Goal: Information Seeking & Learning: Compare options

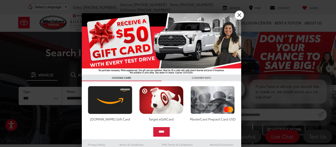
click at [239, 14] on link "X" at bounding box center [239, 15] width 9 height 9
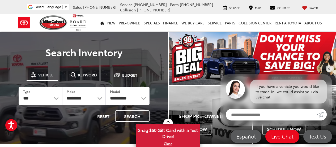
scroll to position [57, 0]
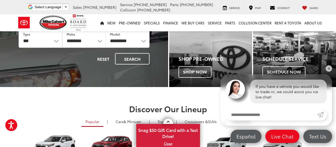
click at [328, 69] on link "✕" at bounding box center [329, 68] width 6 height 6
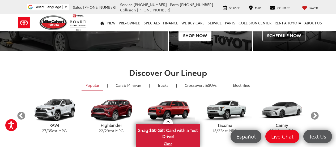
scroll to position [115, 0]
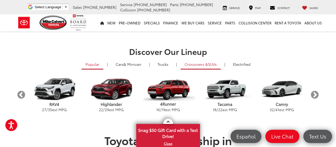
click at [200, 63] on span "Crossovers &" at bounding box center [196, 64] width 23 height 5
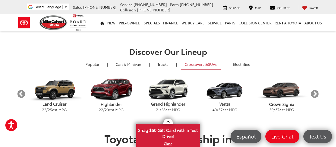
click at [285, 89] on img "carousel" at bounding box center [282, 89] width 57 height 24
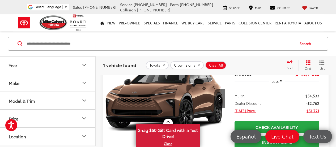
scroll to position [57, 0]
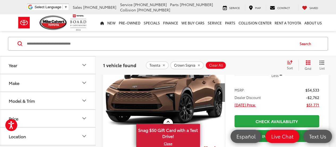
click at [222, 93] on button "Next image" at bounding box center [219, 92] width 11 height 19
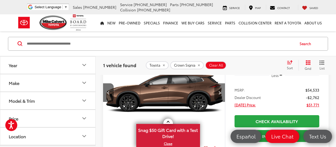
scroll to position [0, 123]
click at [222, 93] on button "Next image" at bounding box center [219, 92] width 11 height 19
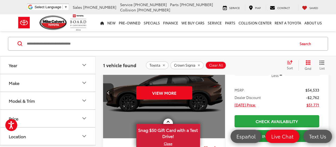
scroll to position [0, 246]
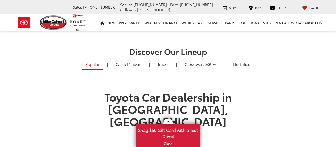
scroll to position [115, 0]
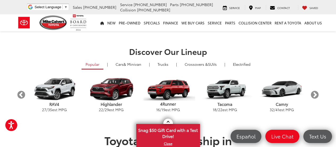
click at [113, 86] on img "carousel" at bounding box center [111, 89] width 57 height 24
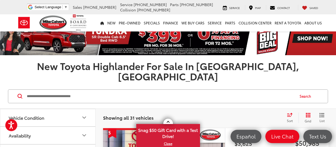
scroll to position [57, 0]
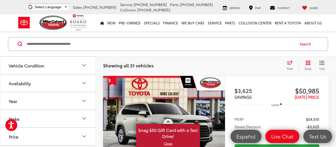
click at [170, 144] on link "X" at bounding box center [168, 144] width 63 height 6
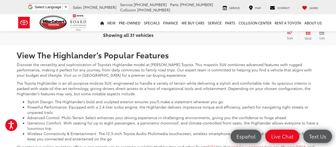
scroll to position [128, 0]
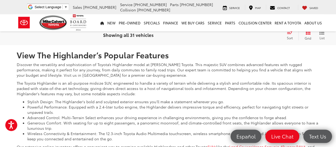
scroll to position [255, 0]
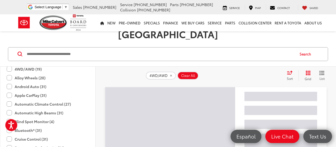
scroll to position [47, 0]
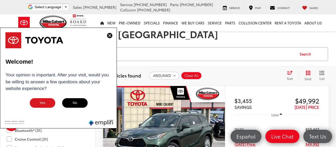
click at [78, 102] on button "No" at bounding box center [75, 103] width 27 height 11
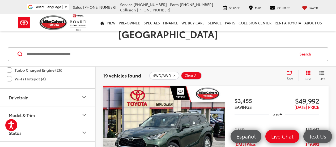
scroll to position [459, 0]
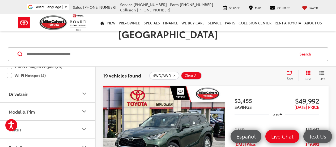
click at [50, 103] on button "Model & Trim" at bounding box center [48, 111] width 96 height 17
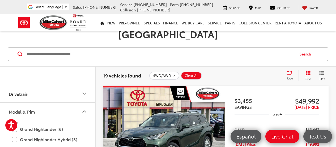
scroll to position [510, 0]
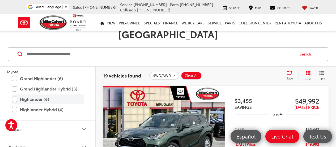
click at [14, 95] on label "Highlander (6)" at bounding box center [48, 99] width 72 height 9
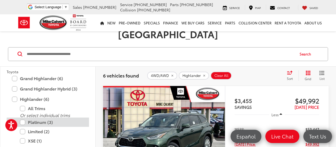
click at [22, 118] on label "Platinum (3)" at bounding box center [52, 122] width 64 height 9
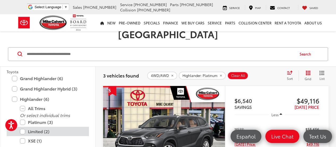
click at [23, 127] on label "Limited (2)" at bounding box center [52, 131] width 64 height 9
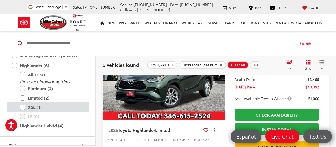
scroll to position [560, 0]
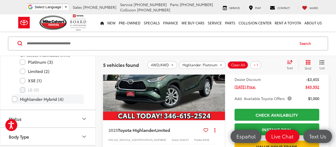
click at [14, 99] on label "Highlander Hybrid (4)" at bounding box center [48, 99] width 72 height 9
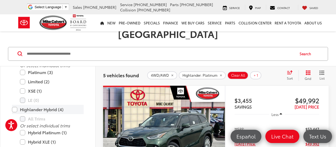
scroll to position [47, 0]
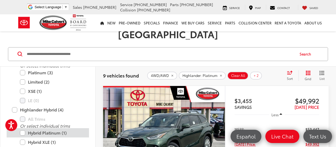
click at [22, 128] on label "Hybrid Platinum (1)" at bounding box center [52, 132] width 64 height 9
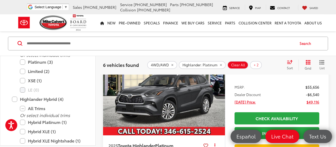
scroll to position [277, 0]
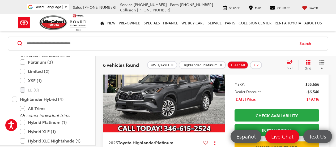
click at [219, 87] on icon "Next image" at bounding box center [219, 87] width 2 height 4
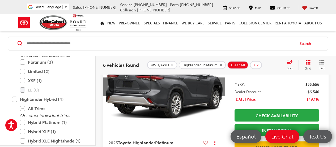
click at [220, 87] on icon "Next image" at bounding box center [219, 87] width 2 height 4
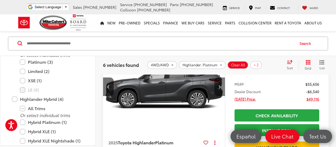
click at [220, 87] on icon "Next image" at bounding box center [219, 87] width 2 height 4
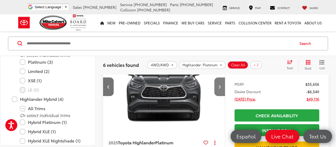
click at [220, 87] on icon "Next image" at bounding box center [219, 87] width 2 height 4
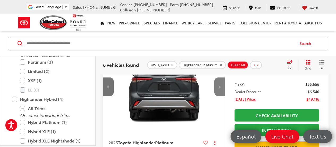
click at [220, 87] on icon "Next image" at bounding box center [219, 87] width 2 height 4
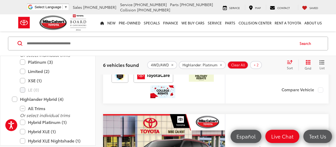
scroll to position [220, 0]
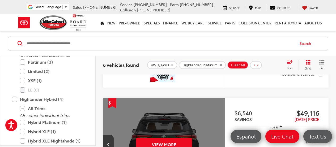
scroll to position [47, 0]
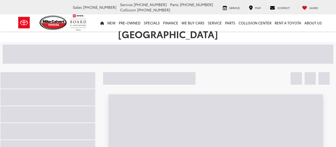
scroll to position [47, 0]
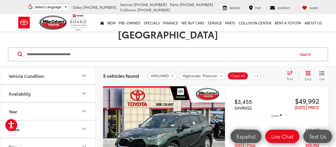
scroll to position [47, 0]
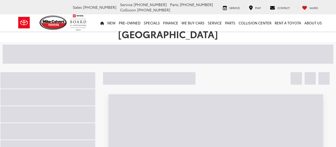
scroll to position [47, 0]
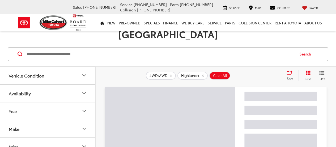
scroll to position [47, 0]
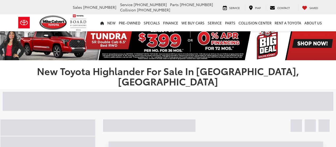
scroll to position [47, 0]
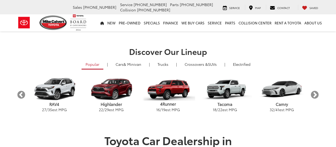
scroll to position [115, 0]
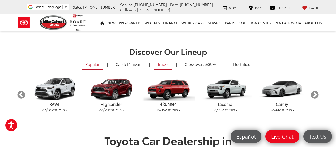
click at [163, 64] on link "Trucks" at bounding box center [163, 65] width 19 height 10
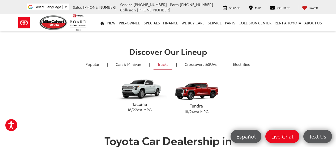
click at [139, 106] on p "Tacoma" at bounding box center [139, 105] width 57 height 6
click at [138, 84] on img "carousel" at bounding box center [139, 89] width 57 height 24
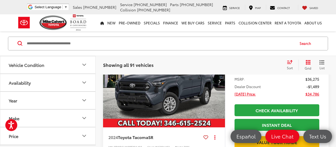
scroll to position [115, 0]
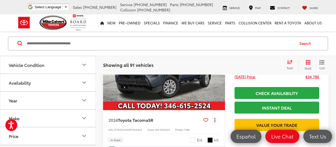
click at [61, 114] on button "Make" at bounding box center [48, 118] width 96 height 17
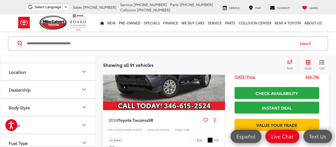
scroll to position [128, 0]
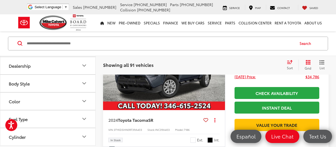
click at [45, 92] on button "Body Style" at bounding box center [48, 83] width 96 height 17
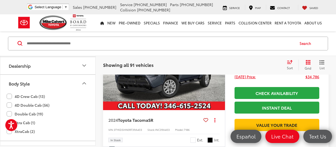
click at [8, 110] on label "4D Double Cab (56)" at bounding box center [28, 105] width 43 height 9
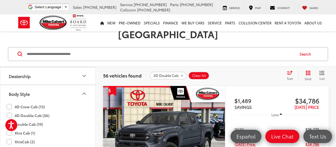
scroll to position [128, 0]
click at [9, 109] on label "4D Crew Cab (13)" at bounding box center [26, 107] width 38 height 9
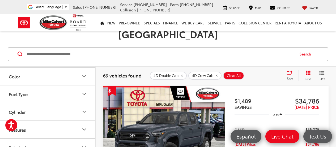
scroll to position [191, 0]
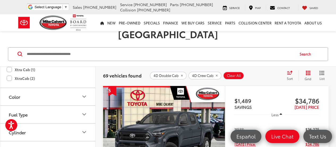
click at [61, 114] on button "Fuel Type" at bounding box center [48, 114] width 96 height 17
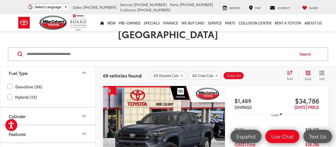
scroll to position [255, 0]
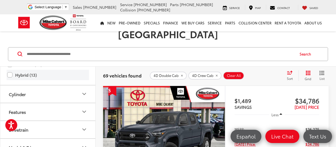
click at [10, 76] on label "Hybrid (13)" at bounding box center [47, 74] width 81 height 9
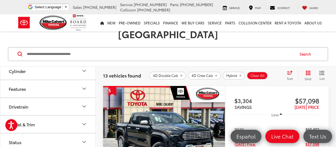
scroll to position [255, 0]
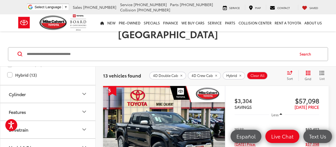
click at [57, 114] on button "Features" at bounding box center [48, 111] width 96 height 17
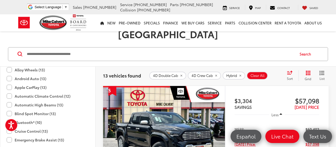
click at [9, 62] on label "4WD/AWD (13)" at bounding box center [24, 61] width 35 height 9
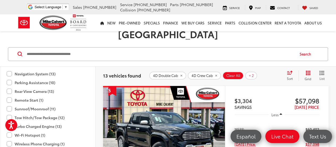
scroll to position [510, 0]
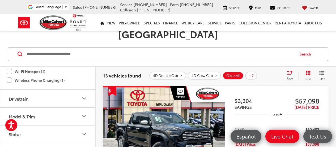
click at [59, 99] on button "Drivetrain" at bounding box center [48, 98] width 96 height 17
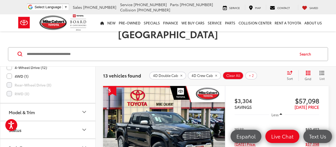
scroll to position [574, 0]
click at [57, 95] on button "Model & Trim" at bounding box center [48, 93] width 96 height 17
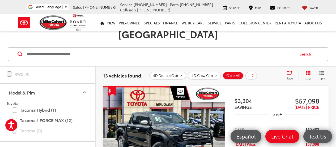
scroll to position [626, 0]
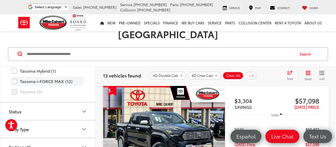
click at [14, 77] on label "Tacoma i-FORCE MAX (12)" at bounding box center [48, 81] width 72 height 9
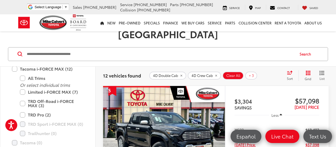
click at [15, 60] on label "Tacoma Hybrid (1)" at bounding box center [48, 58] width 72 height 9
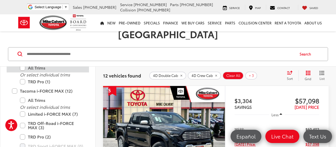
click at [22, 69] on label "All Trims" at bounding box center [52, 67] width 64 height 9
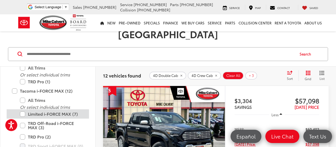
click at [22, 115] on label "Limited i-FORCE MAX (7)" at bounding box center [52, 113] width 64 height 9
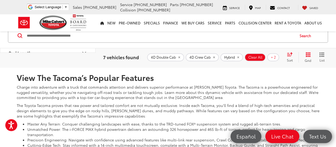
scroll to position [1297, 0]
